Goal: Check status: Check status

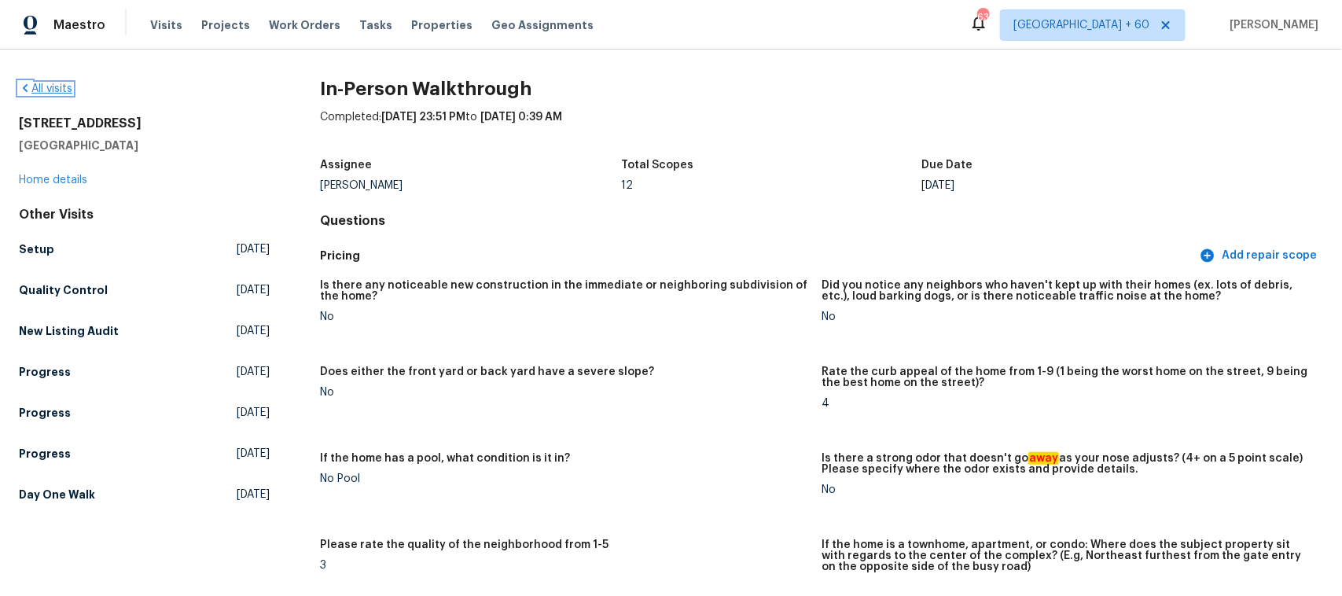
click at [61, 85] on link "All visits" at bounding box center [45, 88] width 53 height 11
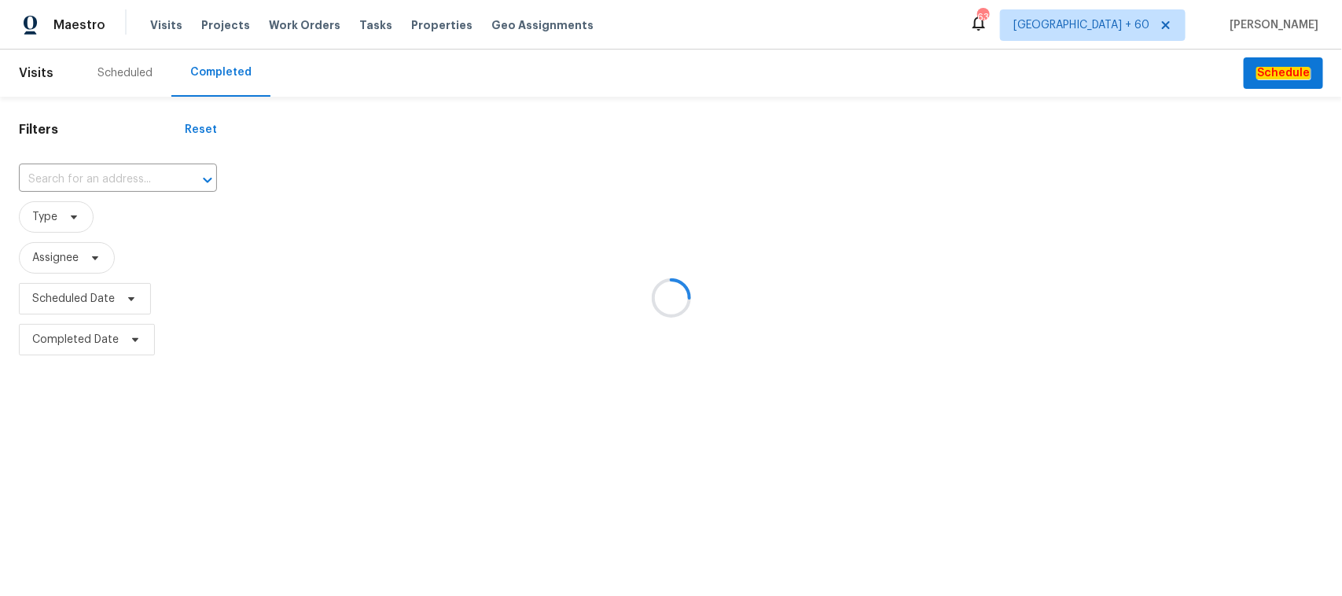
click at [115, 178] on div at bounding box center [671, 298] width 1342 height 596
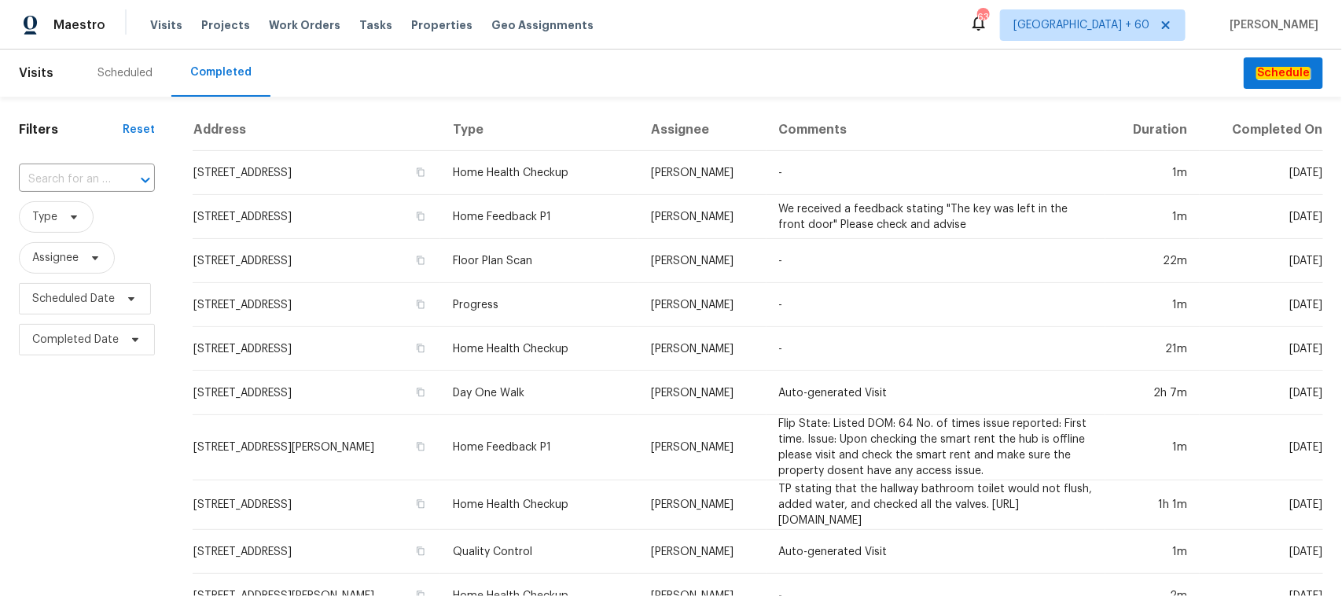
click at [115, 178] on div at bounding box center [134, 180] width 41 height 22
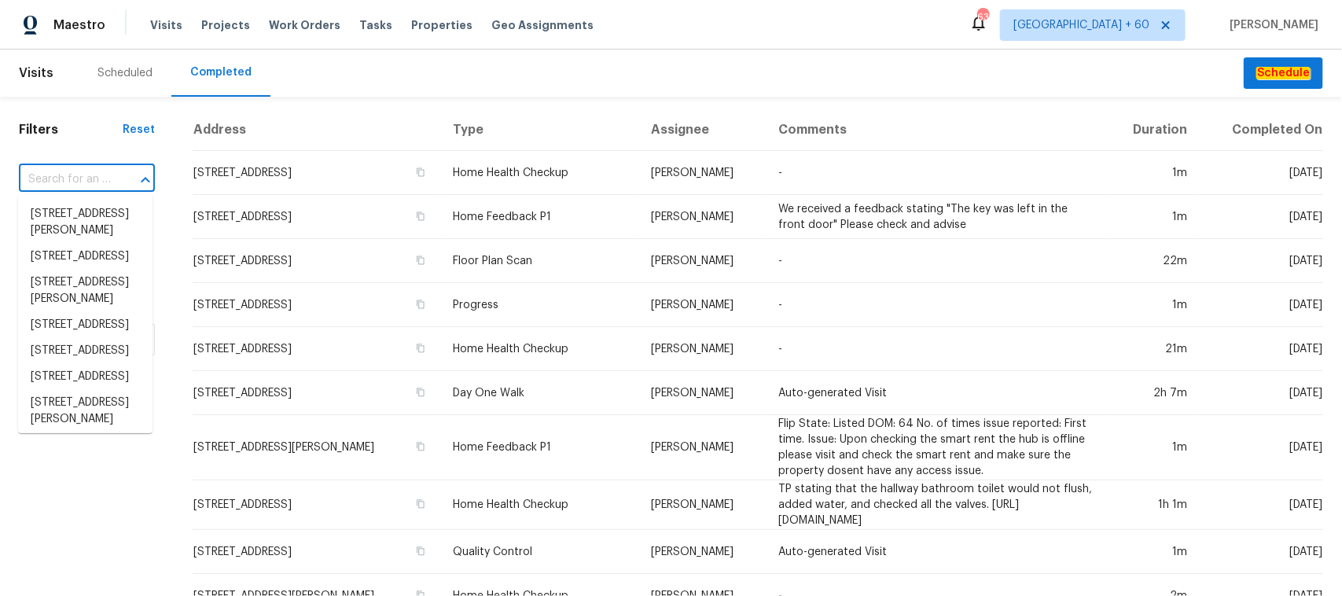
paste input "[STREET_ADDRESS][PERSON_NAME]"
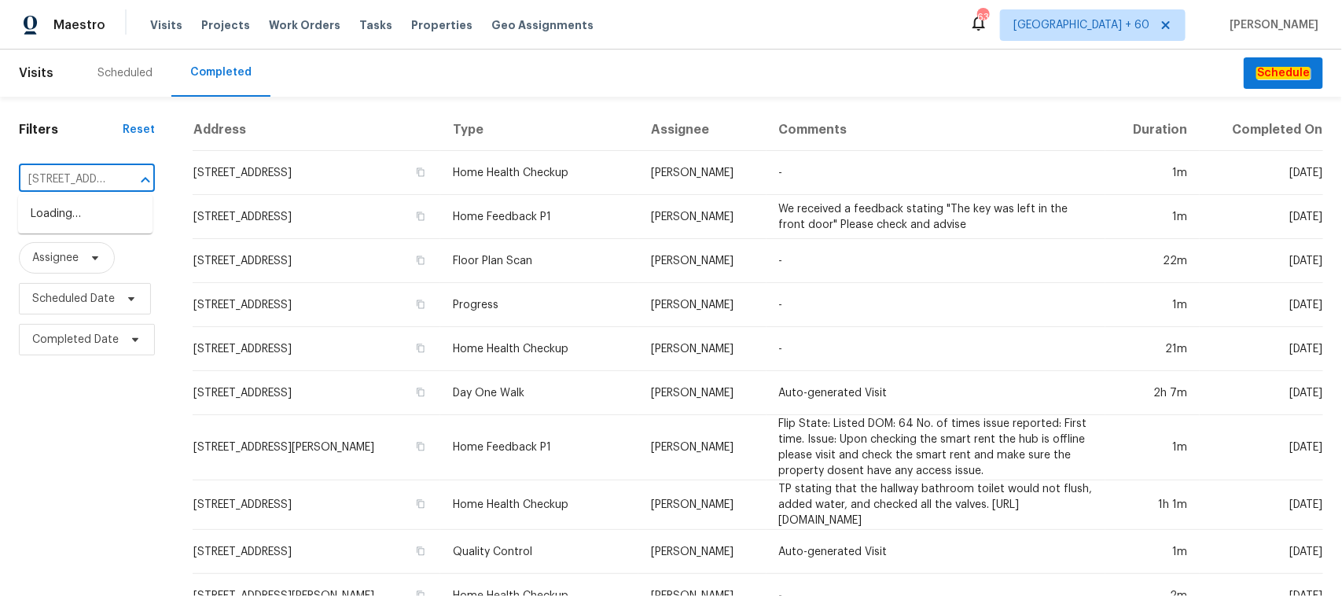
scroll to position [0, 101]
type input "[STREET_ADDRESS][PERSON_NAME]"
click at [75, 223] on li "[STREET_ADDRESS][PERSON_NAME]" at bounding box center [85, 222] width 134 height 42
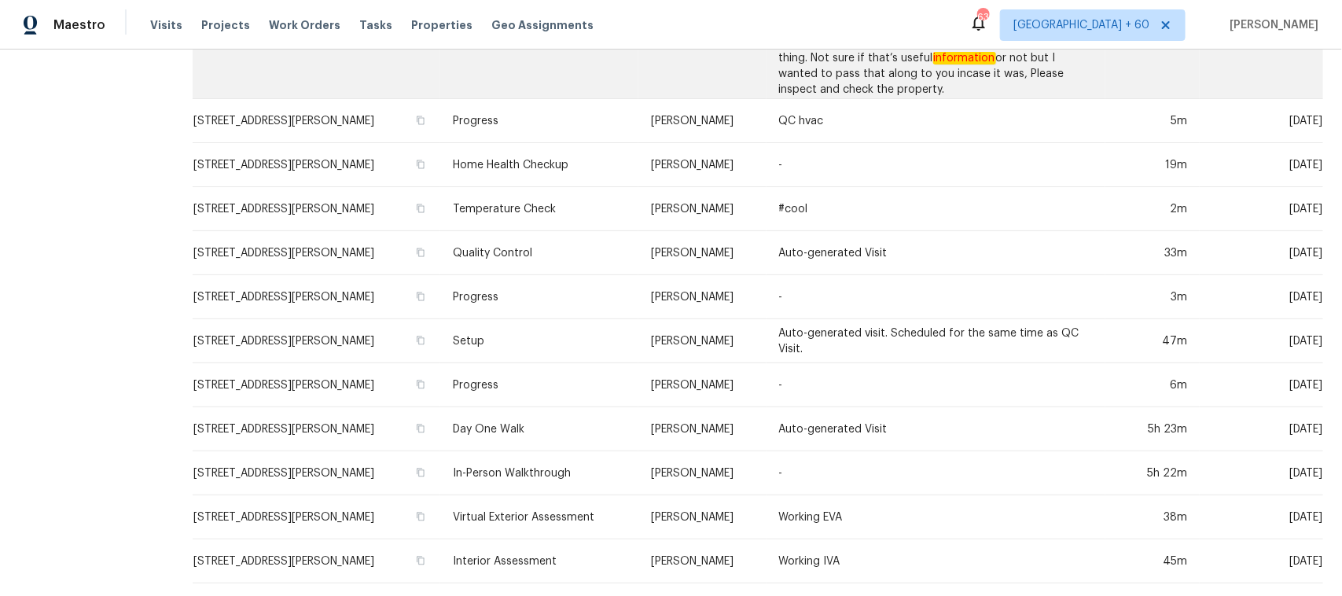
scroll to position [609, 0]
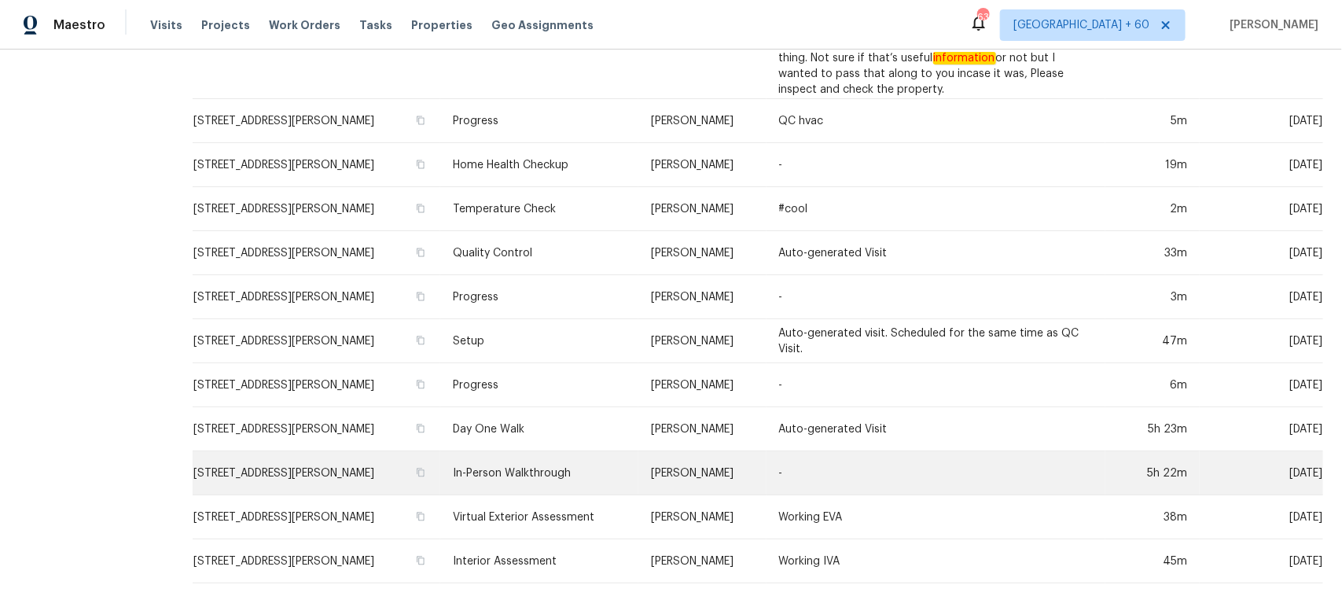
click at [532, 460] on td "In-Person Walkthrough" at bounding box center [539, 473] width 198 height 44
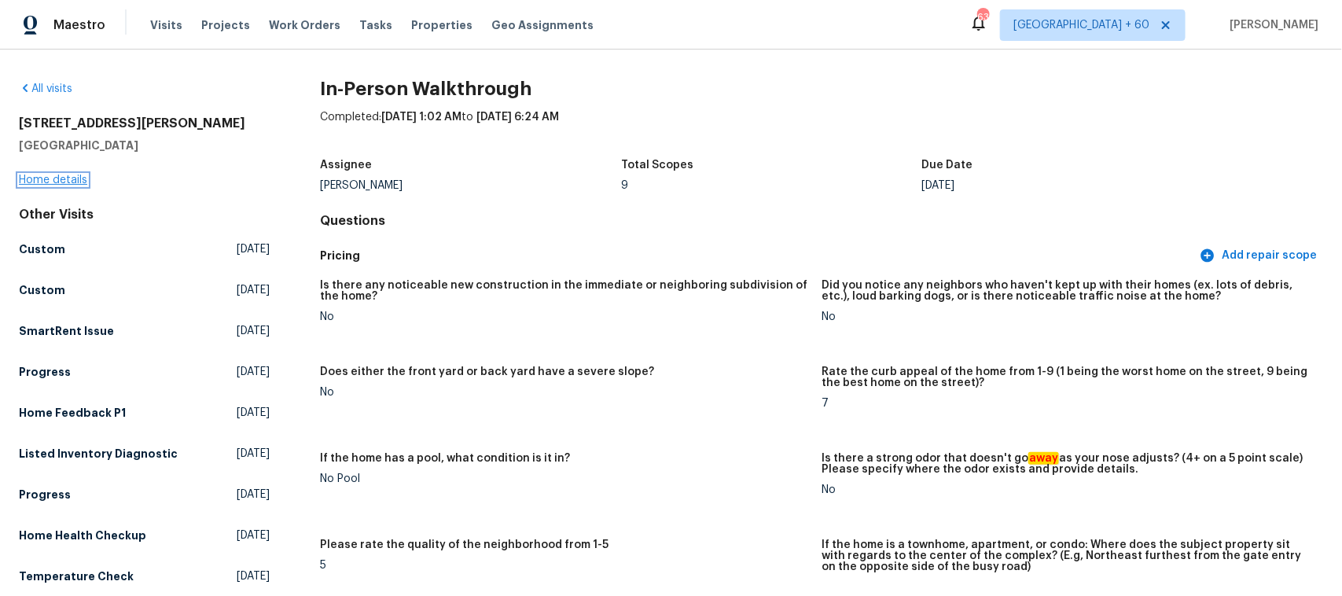
click at [48, 178] on link "Home details" at bounding box center [53, 180] width 68 height 11
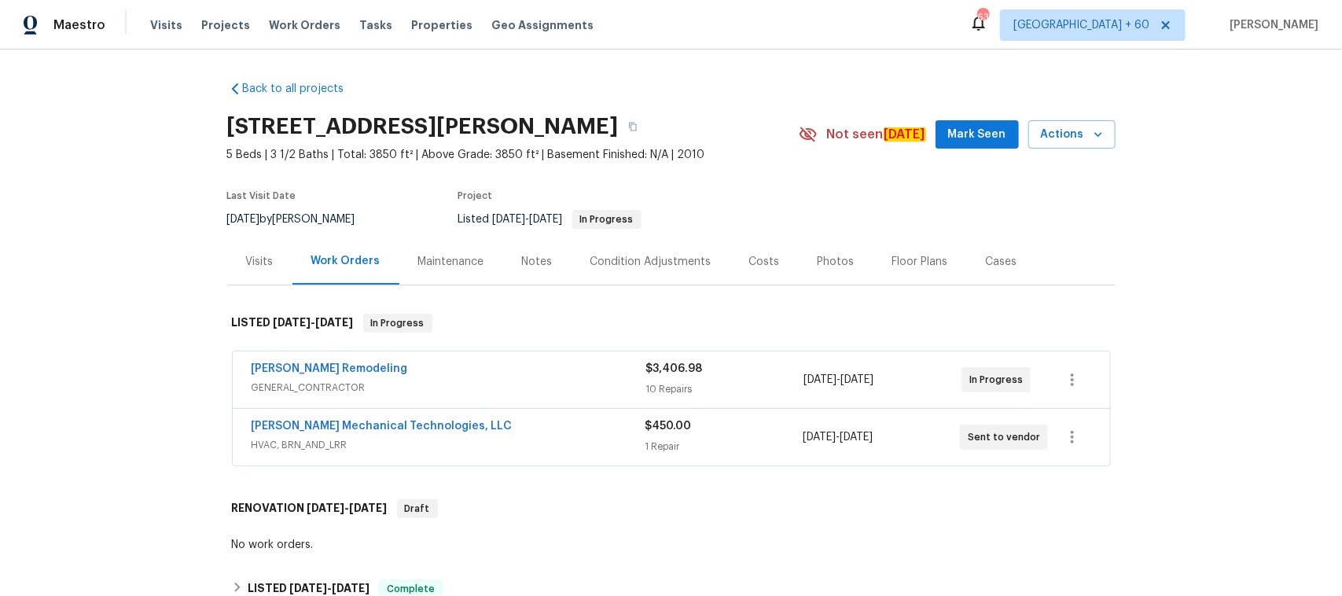
click at [822, 262] on div "Photos" at bounding box center [836, 262] width 37 height 16
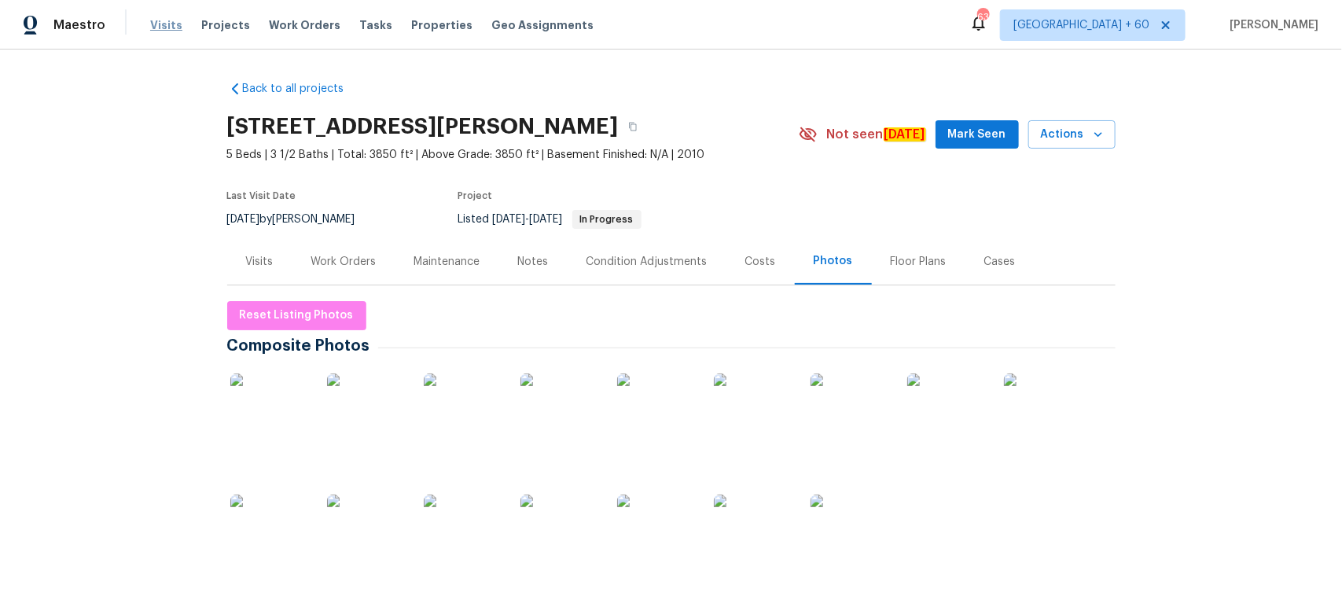
click at [152, 24] on span "Visits" at bounding box center [166, 25] width 32 height 16
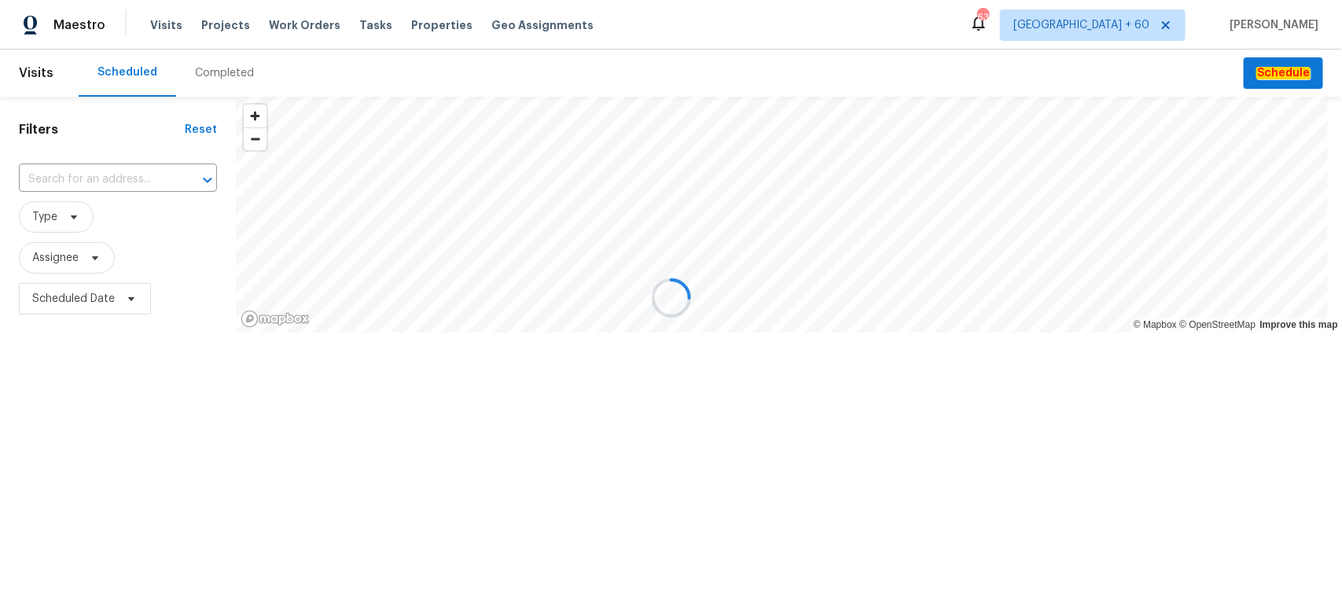
click at [207, 75] on div "Completed" at bounding box center [224, 73] width 59 height 16
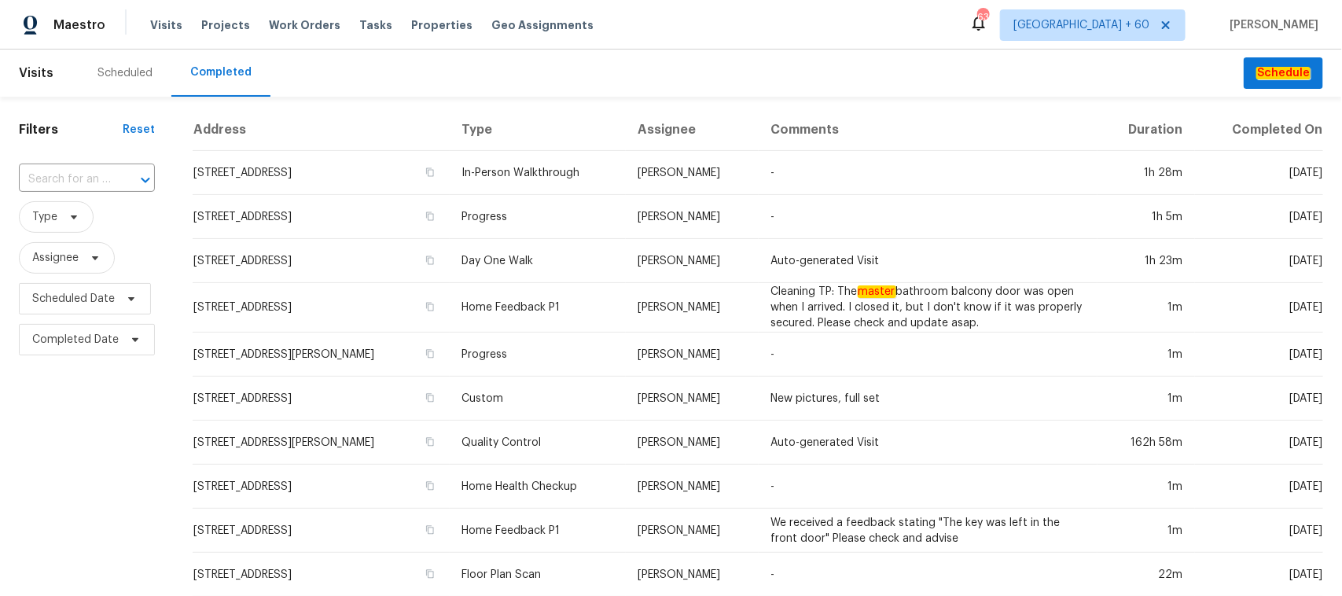
click at [141, 178] on icon "Open" at bounding box center [145, 180] width 9 height 6
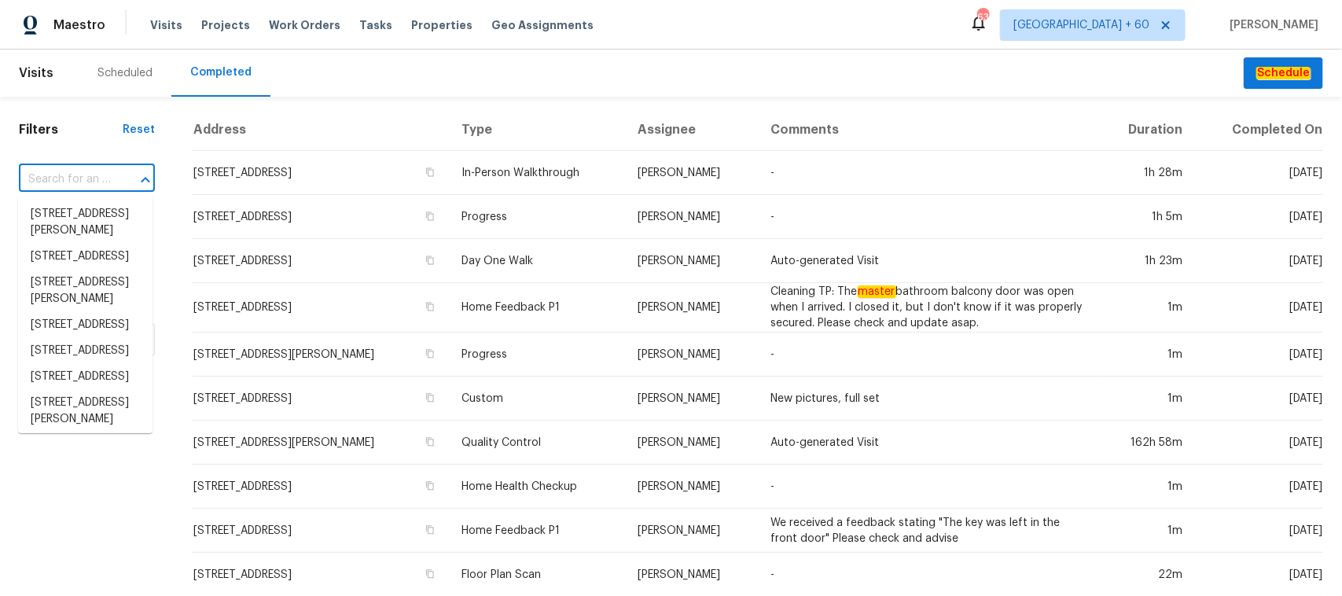
click at [68, 183] on input "text" at bounding box center [65, 179] width 92 height 24
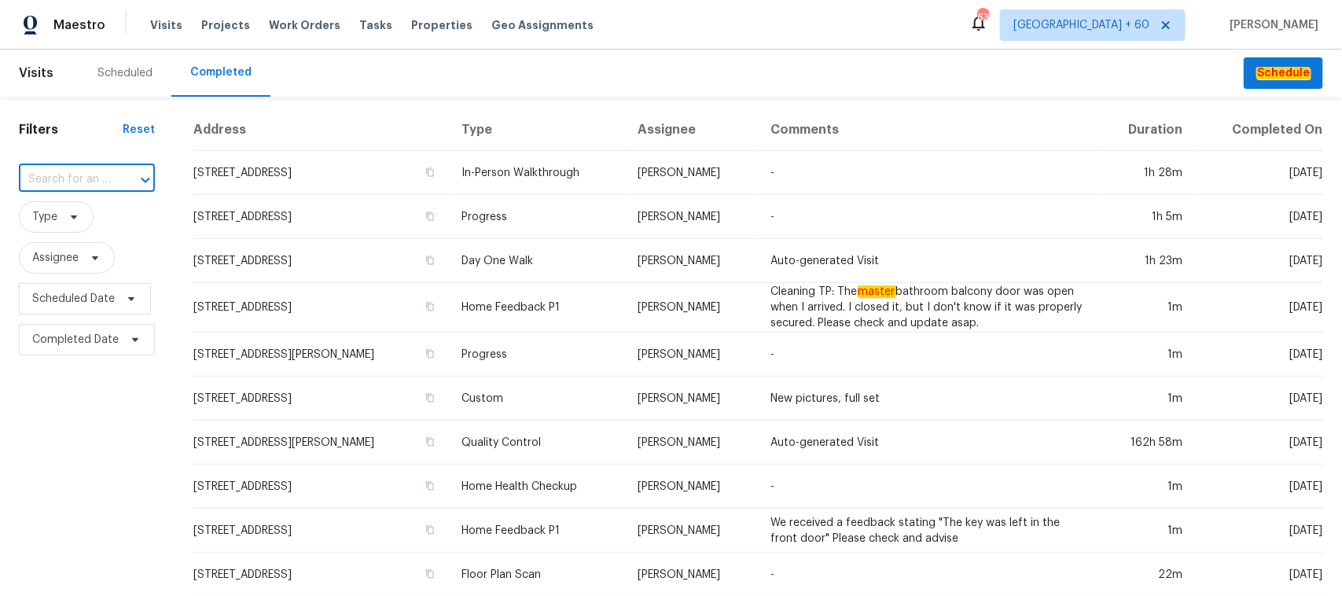
paste input "[STREET_ADDRESS][PERSON_NAME]"
type input "[STREET_ADDRESS][PERSON_NAME]"
click at [61, 220] on li "[STREET_ADDRESS][PERSON_NAME]" at bounding box center [85, 222] width 134 height 42
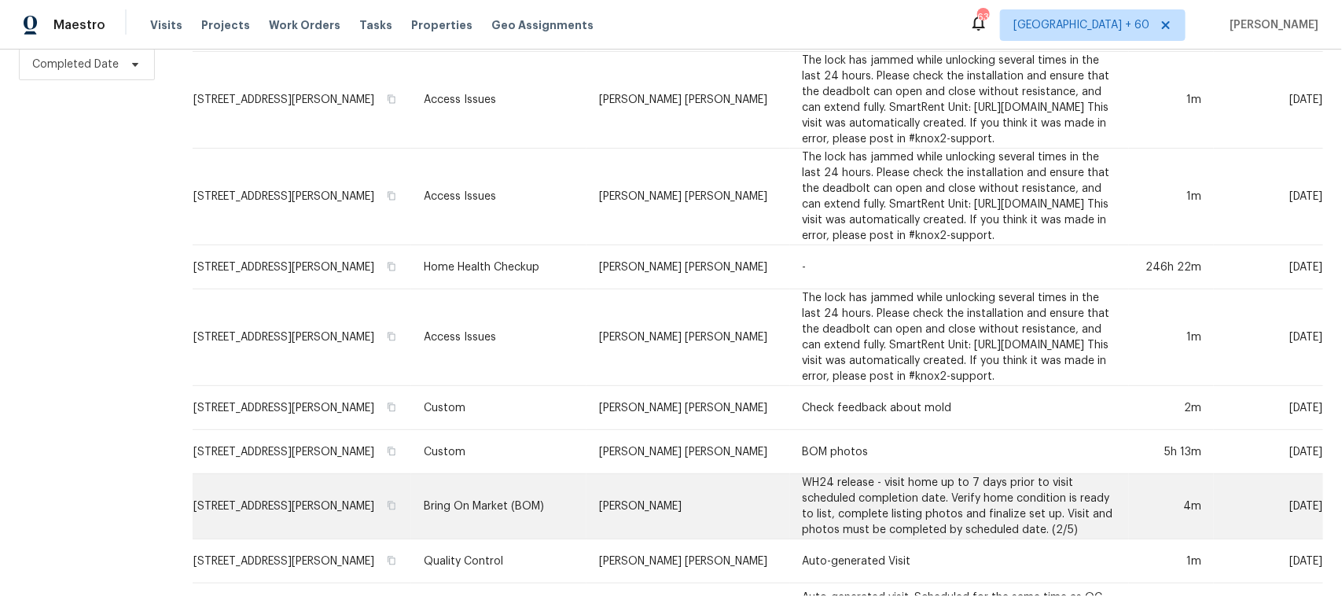
scroll to position [513, 0]
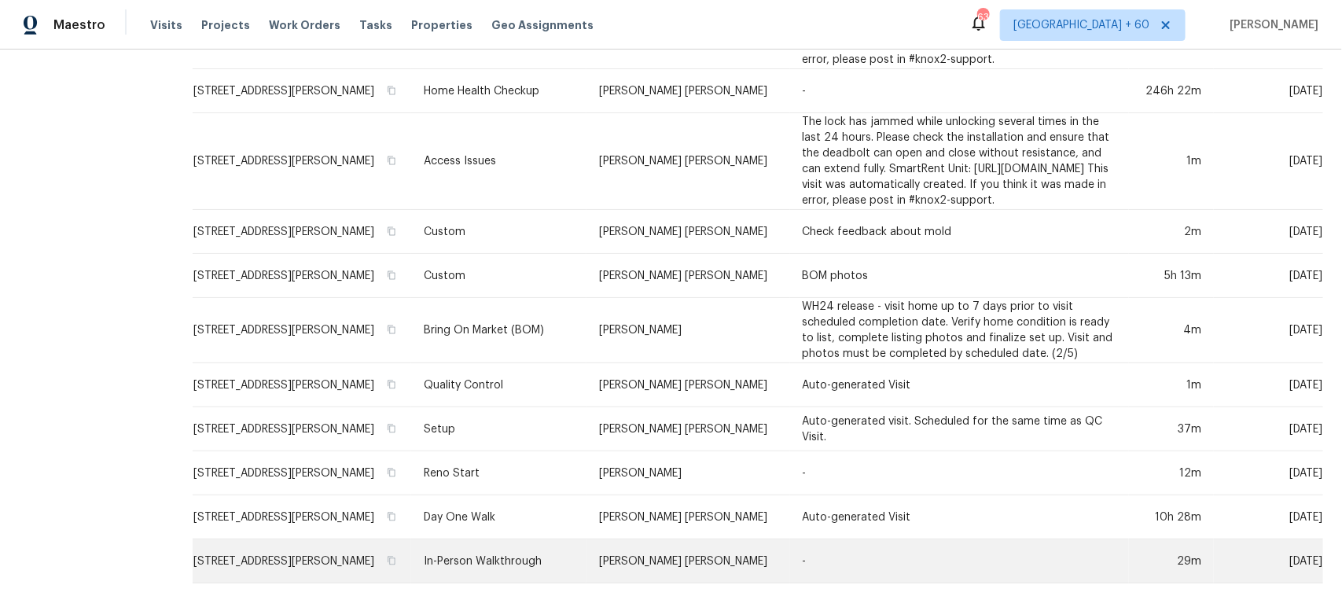
click at [528, 552] on td "In-Person Walkthrough" at bounding box center [498, 561] width 175 height 44
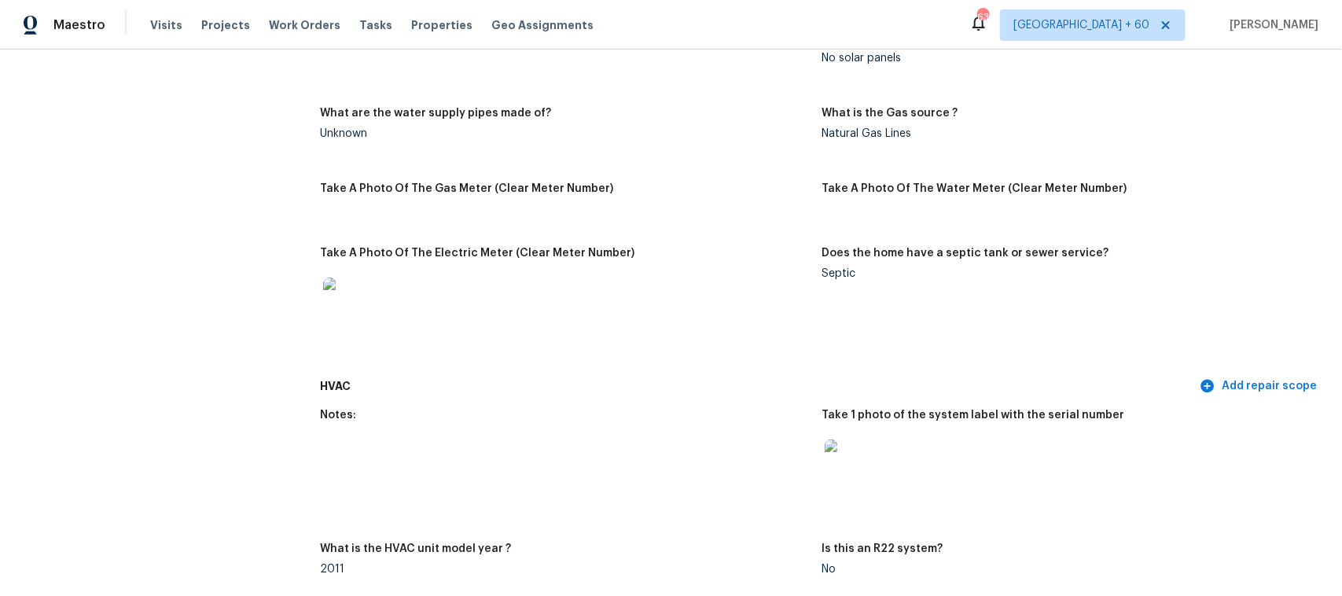
scroll to position [786, 0]
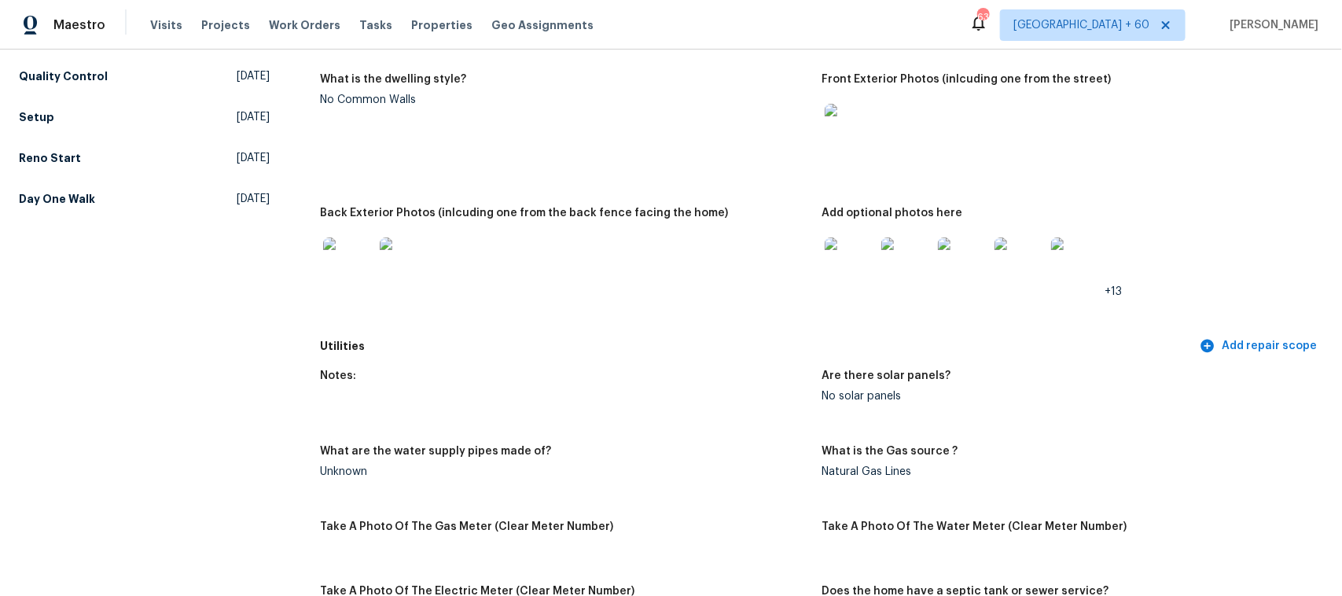
click at [350, 263] on img at bounding box center [348, 262] width 50 height 50
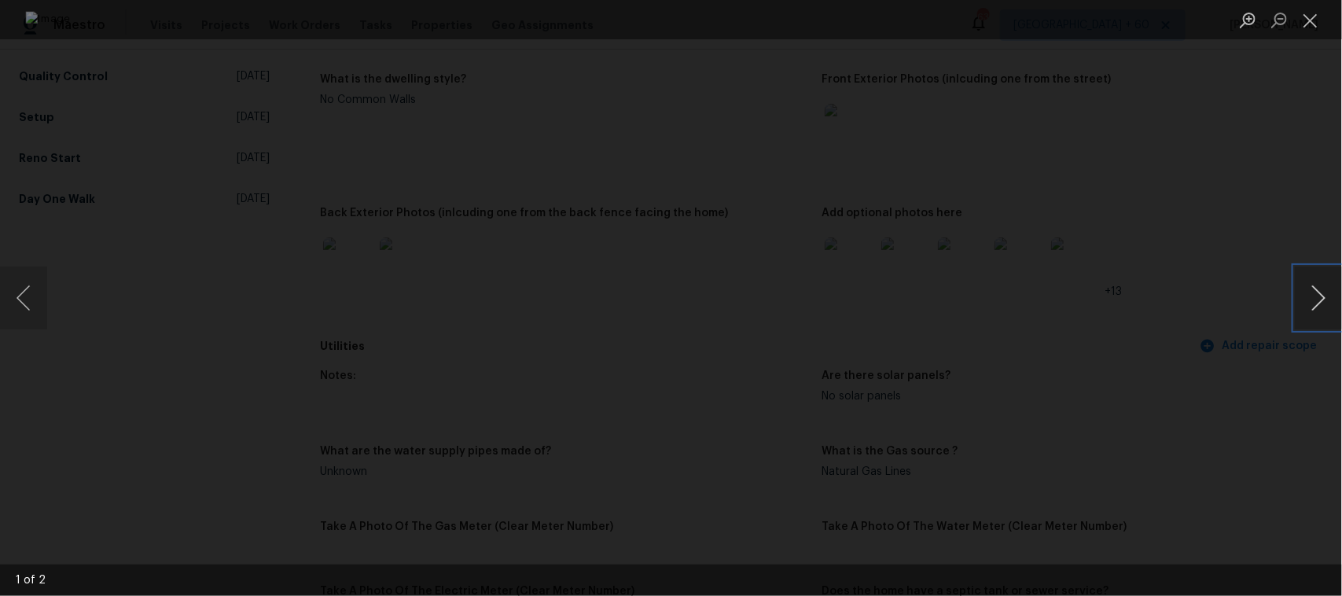
click at [1314, 305] on button "Next image" at bounding box center [1318, 298] width 47 height 63
click at [1314, 17] on button "Close lightbox" at bounding box center [1310, 20] width 31 height 28
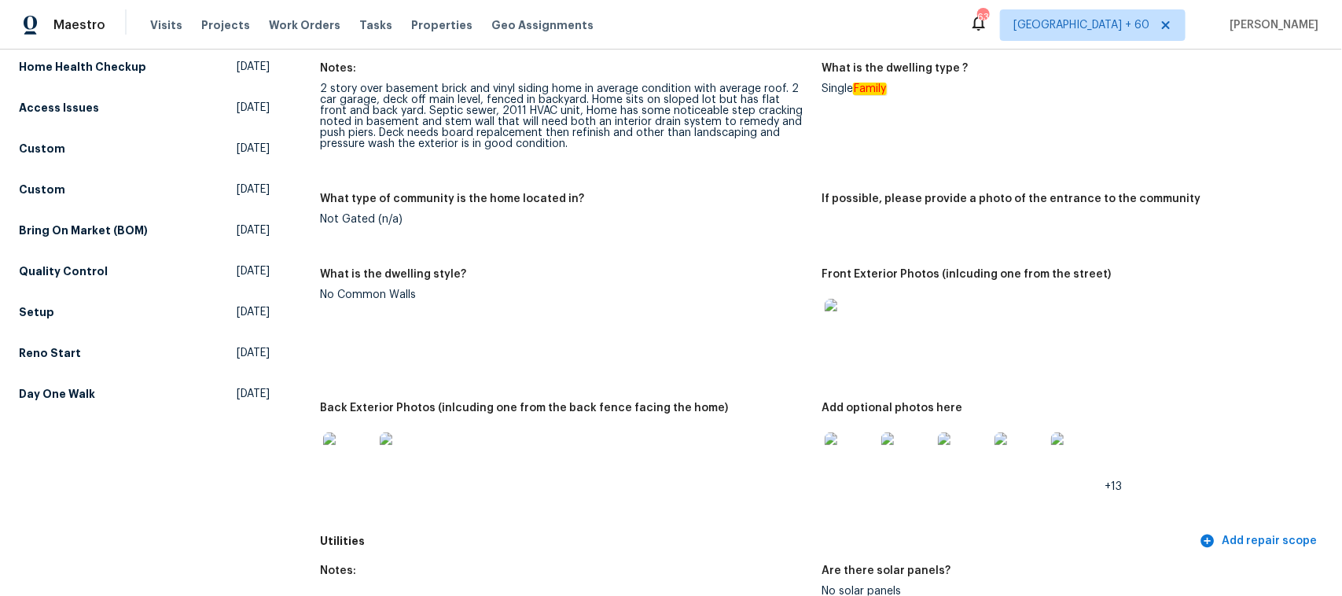
scroll to position [590, 0]
click at [834, 304] on img at bounding box center [850, 325] width 50 height 50
